Goal: Task Accomplishment & Management: Use online tool/utility

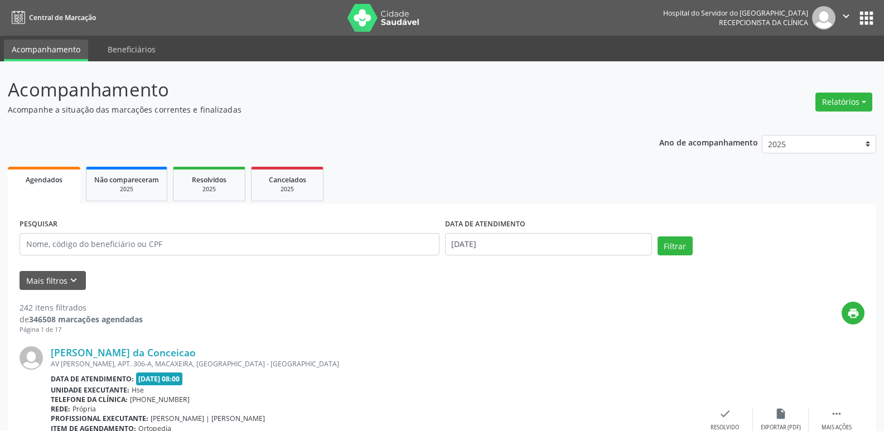
click at [845, 98] on button "Relatórios" at bounding box center [844, 102] width 57 height 19
click at [794, 125] on link "Agendamentos" at bounding box center [813, 126] width 120 height 16
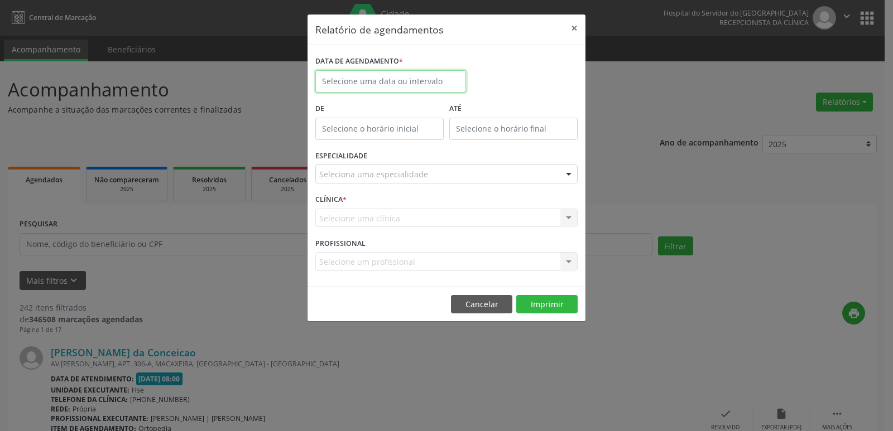
click at [384, 76] on input "text" at bounding box center [390, 81] width 151 height 22
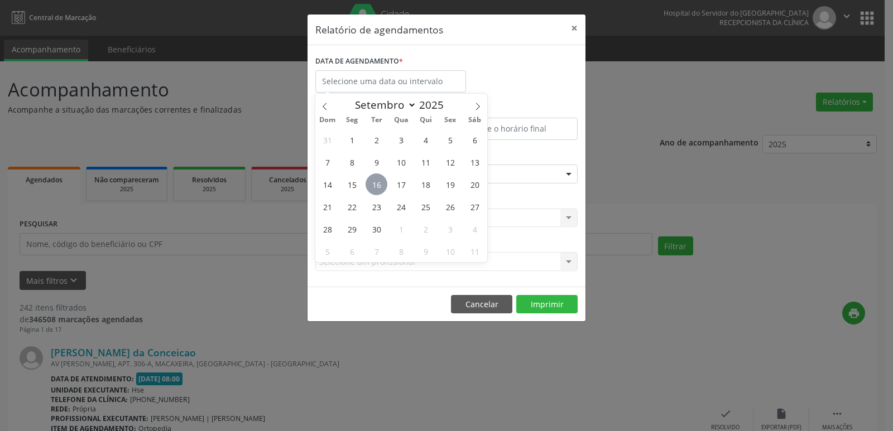
click at [375, 181] on span "16" at bounding box center [376, 185] width 22 height 22
type input "[DATE]"
click at [375, 181] on span "16" at bounding box center [376, 185] width 22 height 22
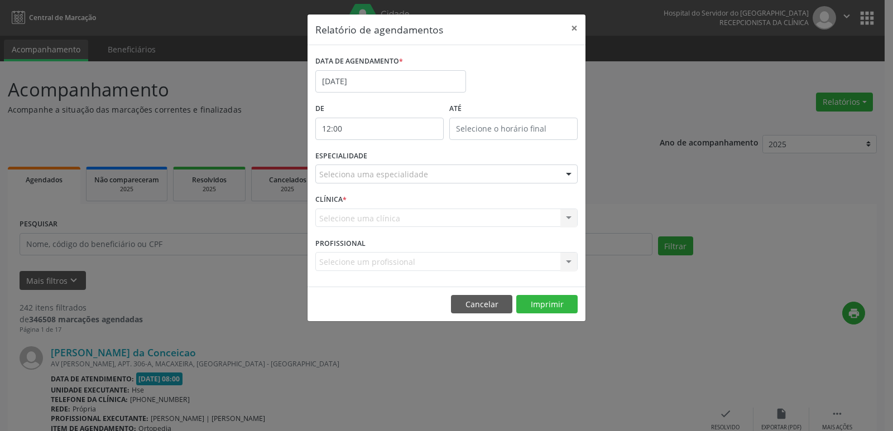
click at [386, 118] on input "12:00" at bounding box center [379, 129] width 128 height 22
click at [396, 145] on span at bounding box center [396, 147] width 8 height 11
type input "13:00"
type input "13"
type input "13:00"
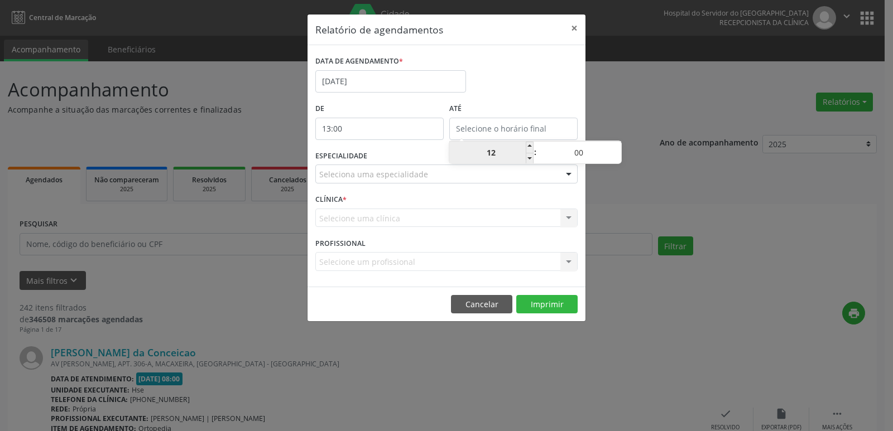
type input "13"
click at [489, 131] on input "13:00" at bounding box center [513, 129] width 128 height 22
click at [532, 148] on span at bounding box center [530, 147] width 8 height 11
type input "14:00"
type input "14"
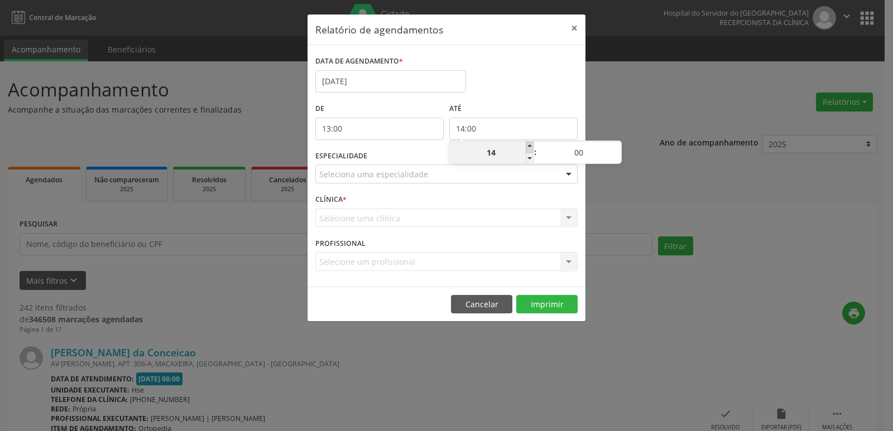
click at [528, 145] on span at bounding box center [530, 147] width 8 height 11
type input "15:00"
type input "15"
click at [528, 145] on span at bounding box center [530, 147] width 8 height 11
type input "16:00"
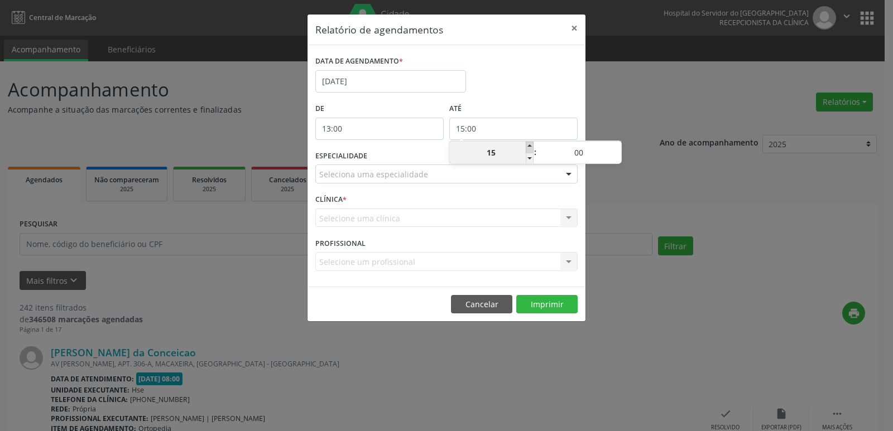
type input "16"
click at [528, 145] on span at bounding box center [530, 147] width 8 height 11
type input "17:00"
type input "17"
click at [528, 145] on span at bounding box center [530, 147] width 8 height 11
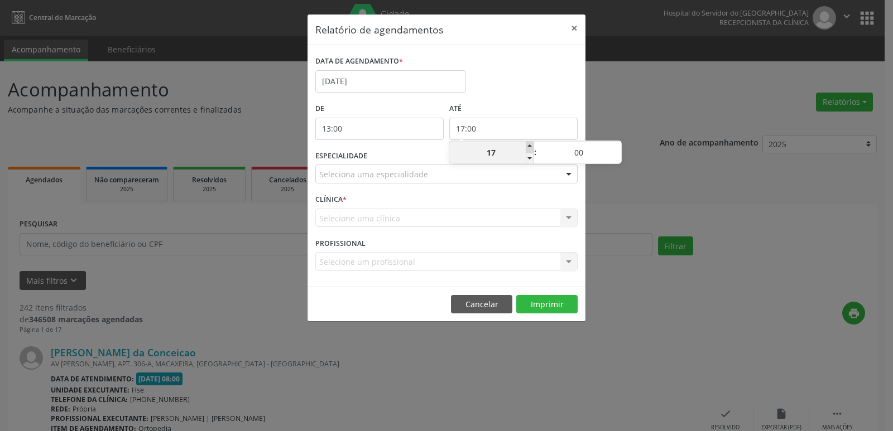
type input "18:00"
type input "18"
click at [528, 145] on span at bounding box center [530, 147] width 8 height 11
type input "19:00"
type input "19"
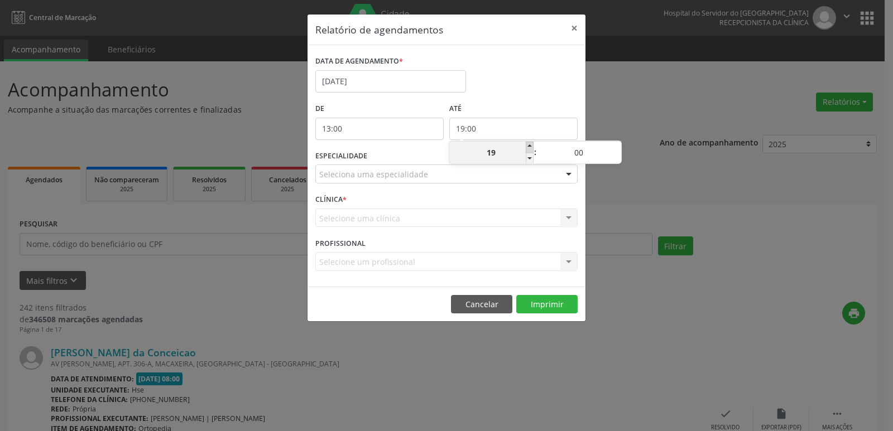
click at [528, 145] on span at bounding box center [530, 147] width 8 height 11
type input "20:00"
type input "20"
click at [528, 145] on span at bounding box center [530, 147] width 8 height 11
type input "21:00"
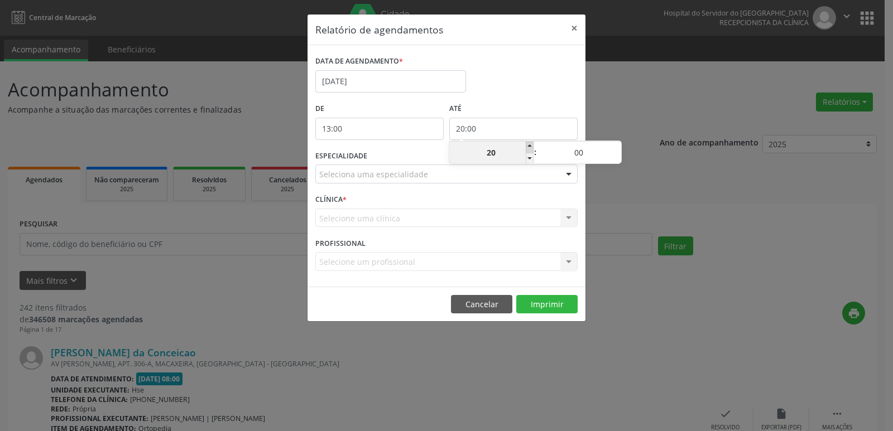
type input "21"
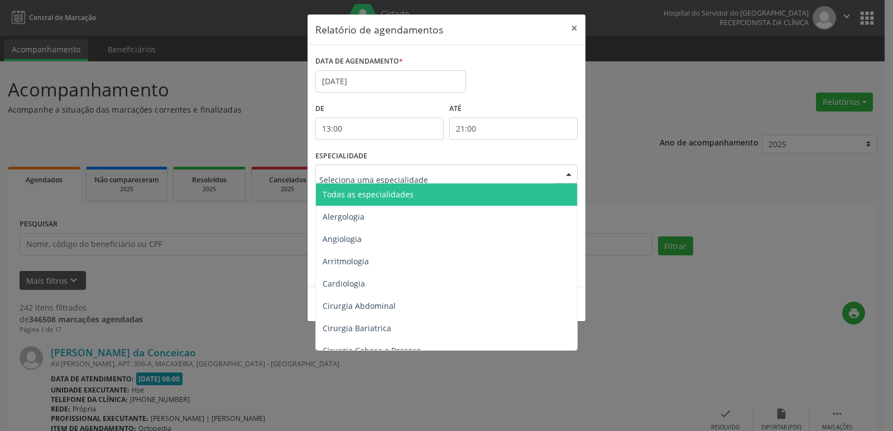
click at [570, 176] on div at bounding box center [568, 174] width 17 height 19
click at [561, 191] on span "Todas as especialidades" at bounding box center [447, 195] width 263 height 22
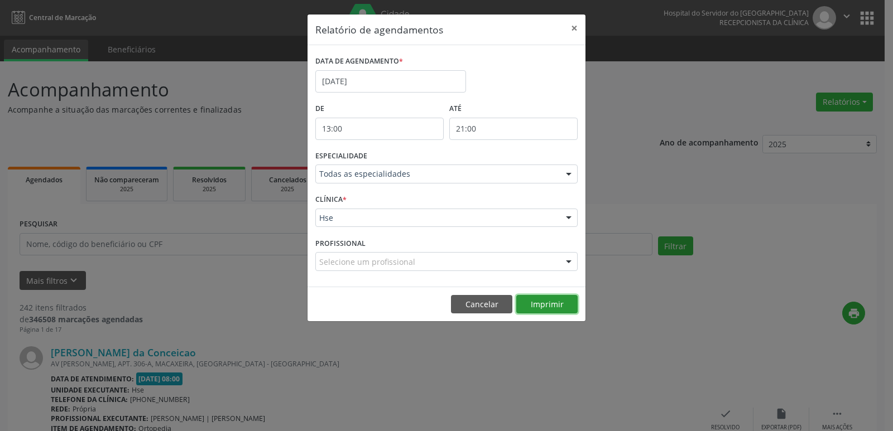
click at [536, 306] on button "Imprimir" at bounding box center [546, 304] width 61 height 19
click at [571, 25] on button "×" at bounding box center [574, 28] width 22 height 27
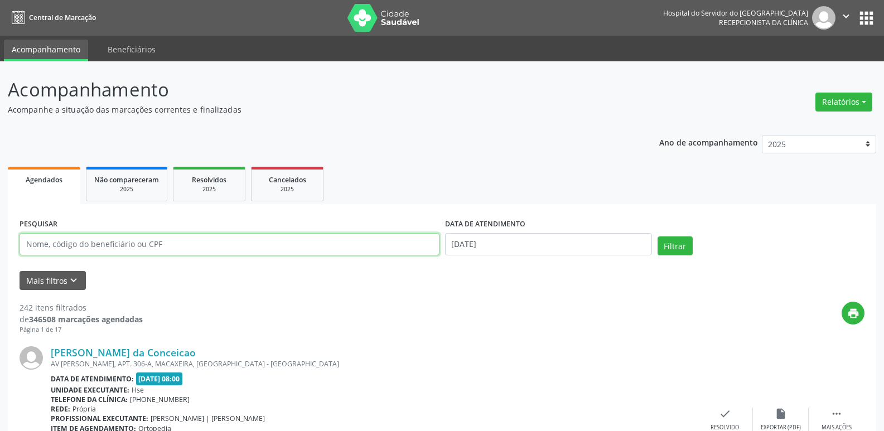
click at [268, 233] on input "text" at bounding box center [230, 244] width 420 height 22
type input "[DATE]"
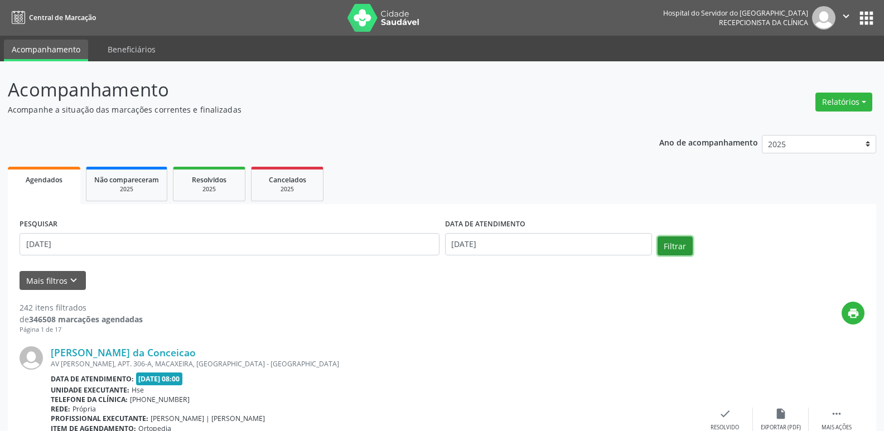
click at [664, 244] on button "Filtrar" at bounding box center [675, 246] width 35 height 19
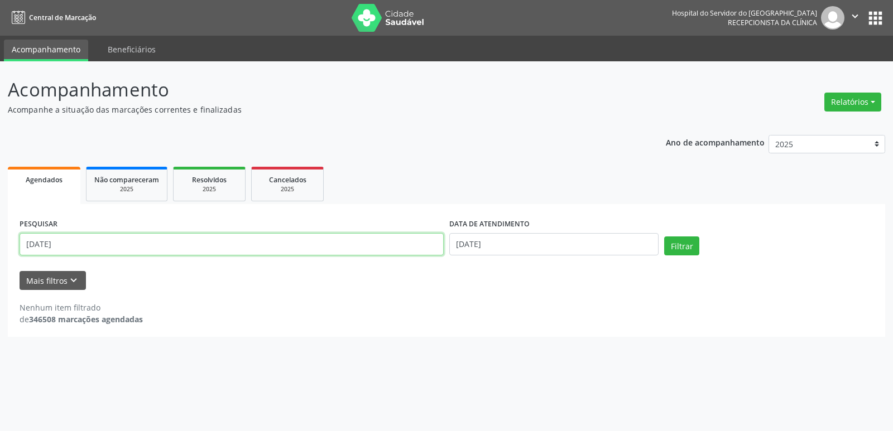
drag, startPoint x: 165, startPoint y: 253, endPoint x: 47, endPoint y: 255, distance: 117.7
click at [47, 255] on input "[DATE]" at bounding box center [232, 244] width 424 height 22
click at [274, 301] on div "Nenhum item filtrado de 346508 marcações agendadas" at bounding box center [447, 307] width 854 height 35
drag, startPoint x: 226, startPoint y: 246, endPoint x: 0, endPoint y: 262, distance: 226.5
click at [0, 262] on div "Acompanhamento Acompanhe a situação das marcações correntes e finalizadas Relat…" at bounding box center [446, 246] width 893 height 370
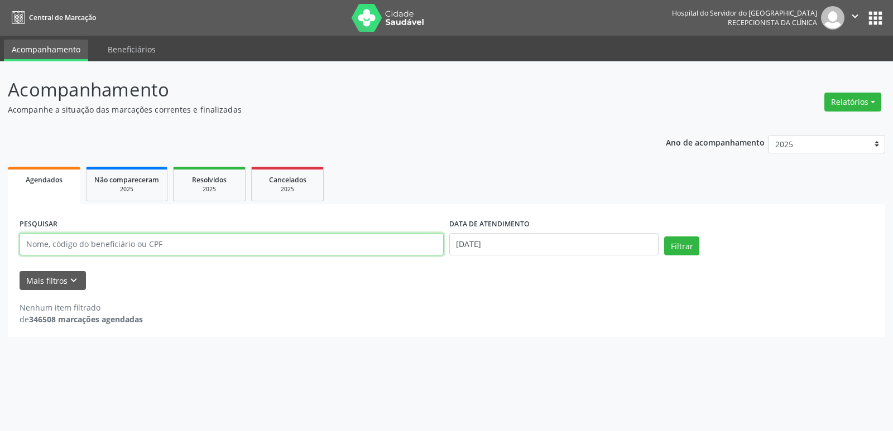
type input "6"
type input "[DATE]"
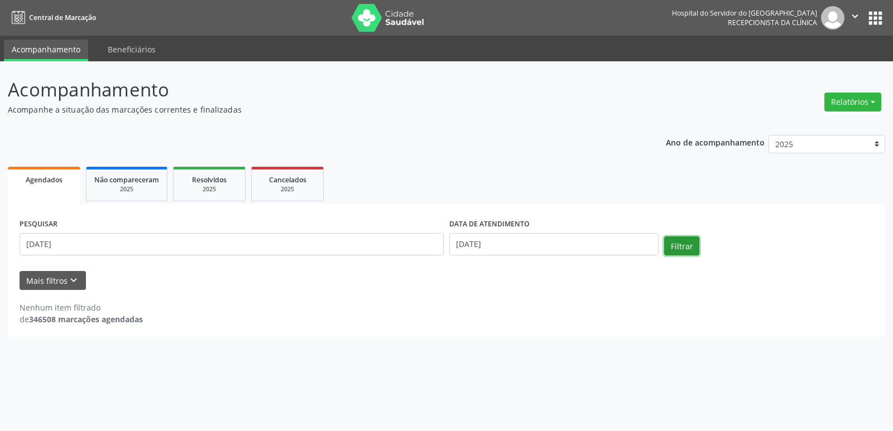
click at [686, 252] on button "Filtrar" at bounding box center [681, 246] width 35 height 19
